Goal: Task Accomplishment & Management: Manage account settings

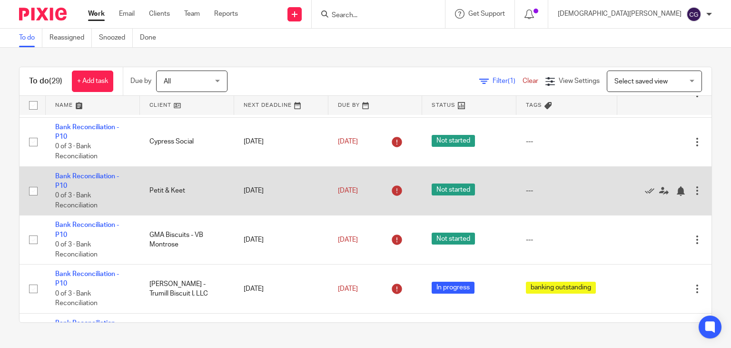
scroll to position [143, 0]
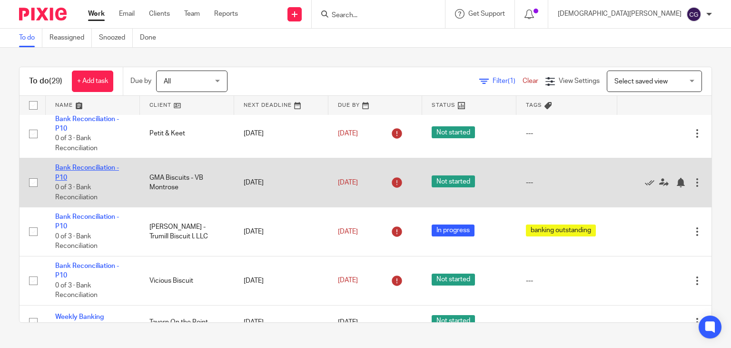
click at [89, 179] on link "Bank Reconciliation - P10" at bounding box center [87, 172] width 64 height 16
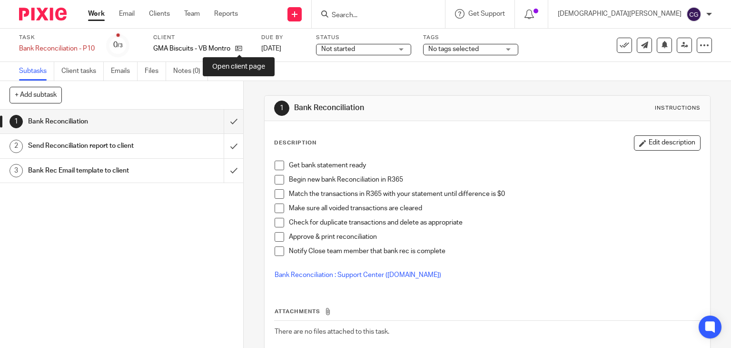
click at [242, 48] on icon at bounding box center [238, 48] width 7 height 7
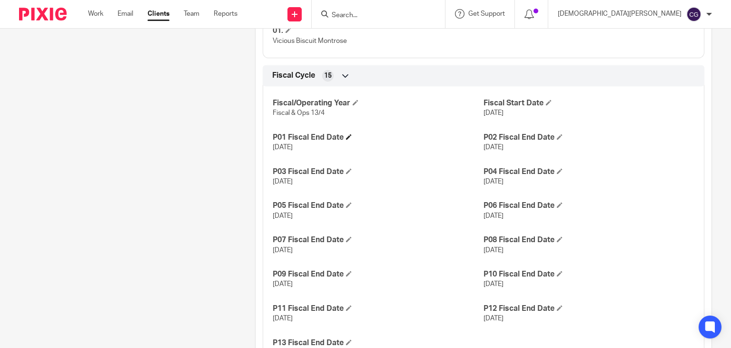
scroll to position [571, 0]
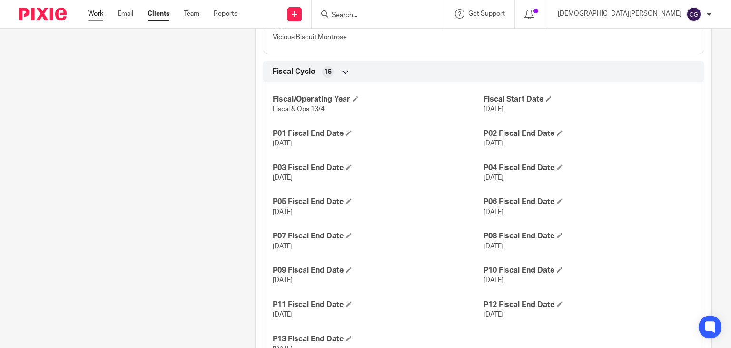
click at [89, 16] on link "Work" at bounding box center [95, 14] width 15 height 10
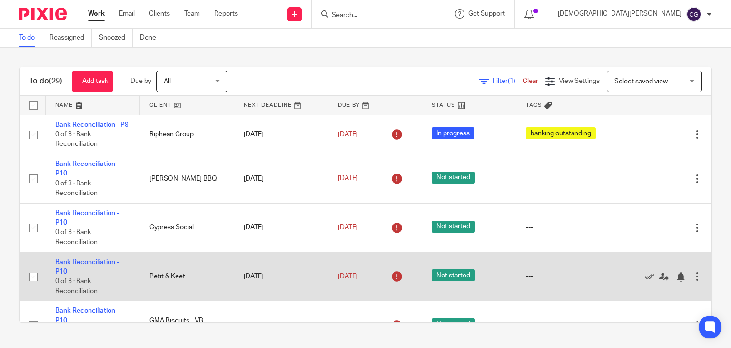
scroll to position [95, 0]
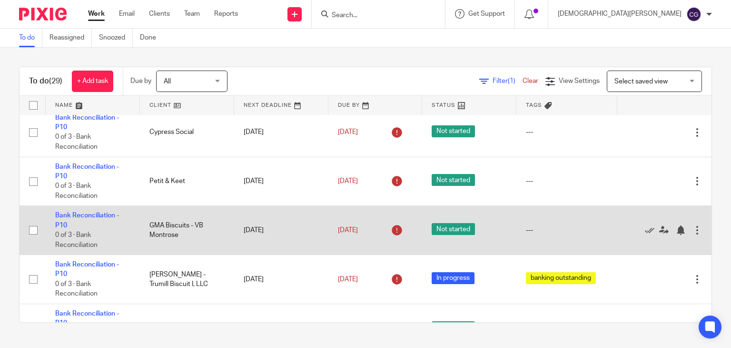
click at [169, 237] on td "GMA Biscuits - VB Montrose" at bounding box center [187, 230] width 94 height 49
click at [82, 227] on link "Bank Reconciliation - P10" at bounding box center [87, 220] width 64 height 16
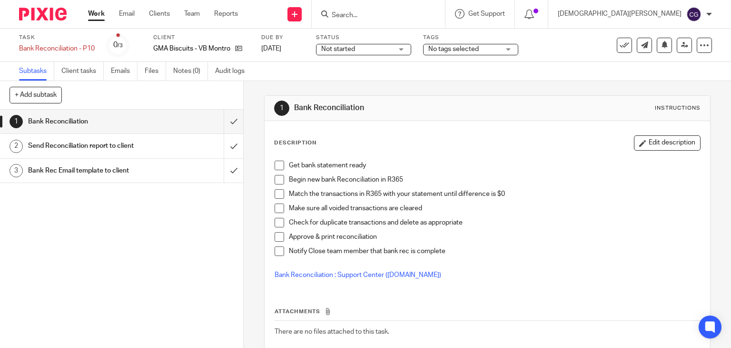
click at [281, 165] on li "Get bank statement ready" at bounding box center [488, 167] width 426 height 14
click at [279, 179] on span at bounding box center [280, 180] width 10 height 10
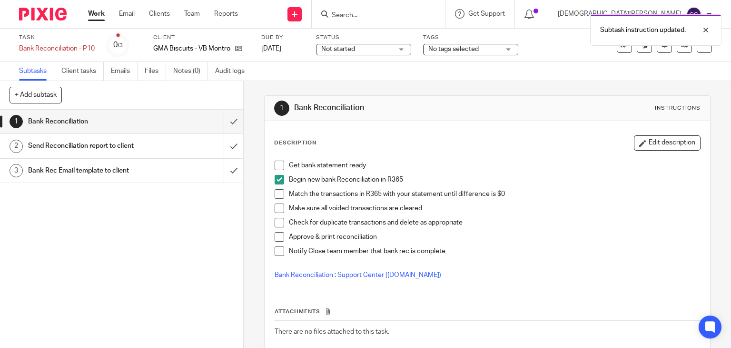
click at [284, 166] on li "Get bank statement ready" at bounding box center [488, 167] width 426 height 14
click at [279, 167] on span at bounding box center [280, 165] width 10 height 10
click at [377, 48] on div "Subtask instruction updated. Subtask instruction updated." at bounding box center [544, 46] width 356 height 72
click at [374, 46] on div "Subtask instruction updated. Subtask instruction updated." at bounding box center [544, 46] width 356 height 72
click at [408, 46] on div "Subtask instruction updated. Subtask instruction updated." at bounding box center [544, 46] width 356 height 72
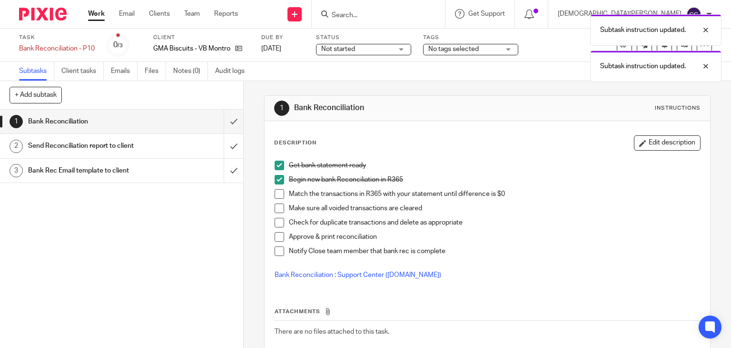
click at [405, 48] on div "Subtask instruction updated. Subtask instruction updated." at bounding box center [544, 46] width 356 height 72
click at [714, 31] on div "Subtask instruction updated." at bounding box center [655, 29] width 131 height 31
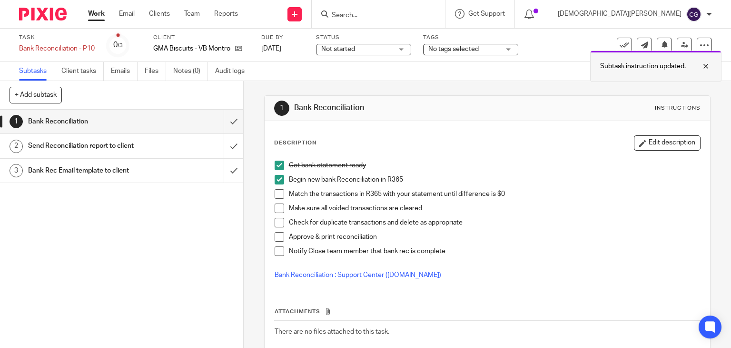
click at [707, 66] on div "Subtasks Client tasks Emails Files Notes (0) Audit logs" at bounding box center [365, 71] width 731 height 19
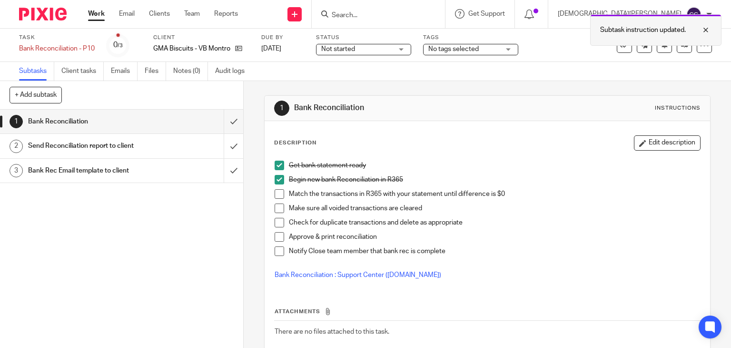
click at [705, 29] on div at bounding box center [699, 29] width 26 height 11
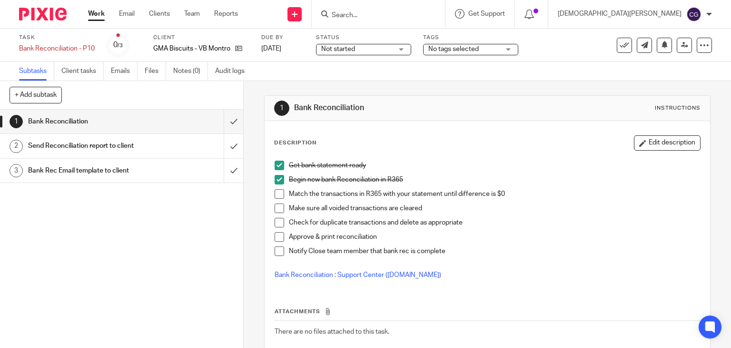
click at [402, 50] on div "Not started Not started" at bounding box center [363, 49] width 95 height 11
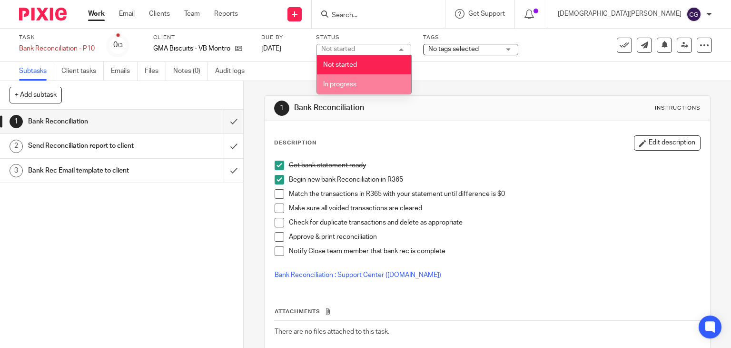
click at [354, 88] on li "In progress" at bounding box center [364, 84] width 94 height 20
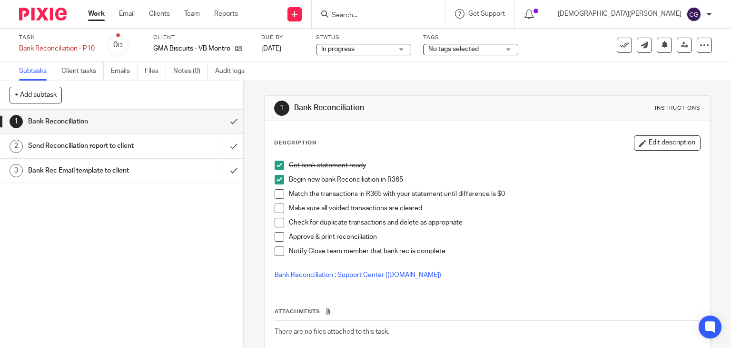
click at [503, 52] on div "No tags selected" at bounding box center [470, 49] width 95 height 11
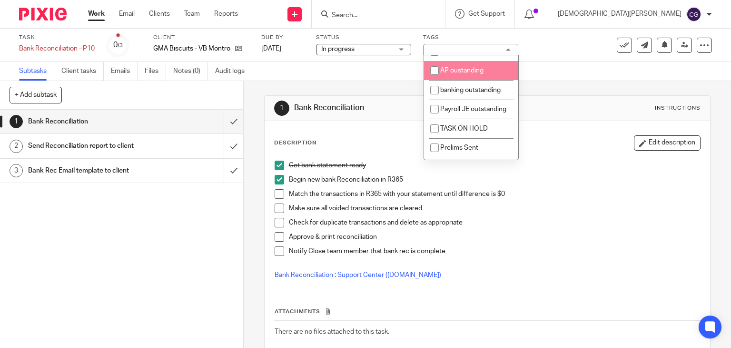
scroll to position [143, 0]
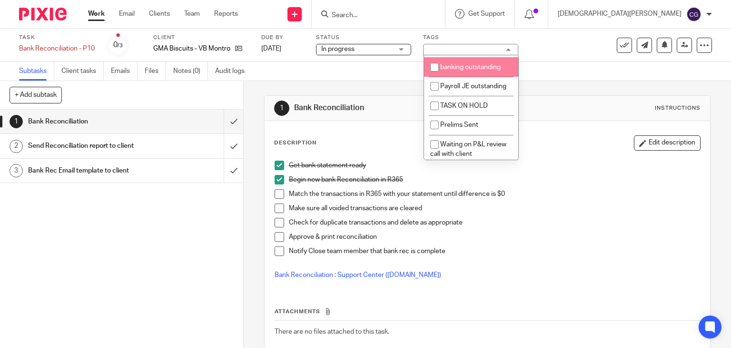
click at [435, 75] on input "checkbox" at bounding box center [435, 67] width 18 height 18
checkbox input "true"
click at [95, 18] on link "Work" at bounding box center [96, 14] width 17 height 10
